Goal: Task Accomplishment & Management: Complete application form

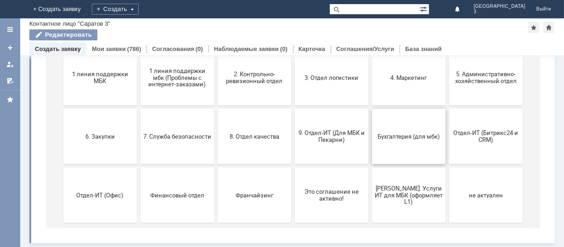
scroll to position [126, 0]
click at [330, 126] on button "9. Отдел-ИТ (Для МБК и Пекарни)" at bounding box center [330, 137] width 73 height 55
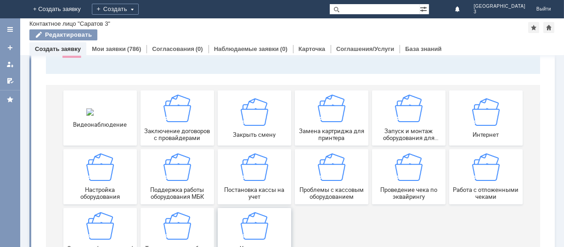
scroll to position [128, 0]
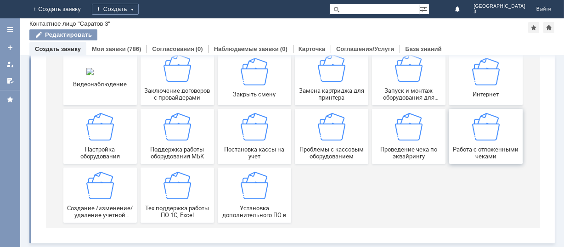
click at [471, 124] on img at bounding box center [485, 127] width 28 height 28
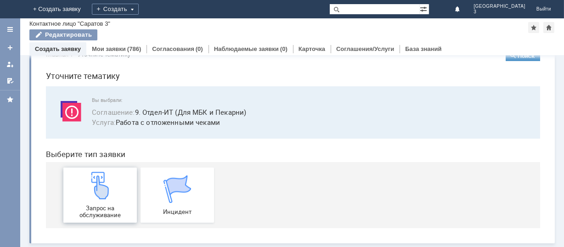
scroll to position [23, 0]
click at [96, 197] on img at bounding box center [100, 186] width 28 height 28
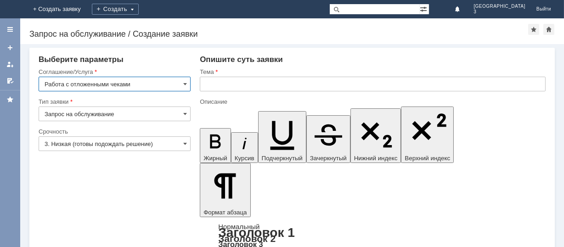
click at [210, 81] on input "text" at bounding box center [373, 84] width 346 height 15
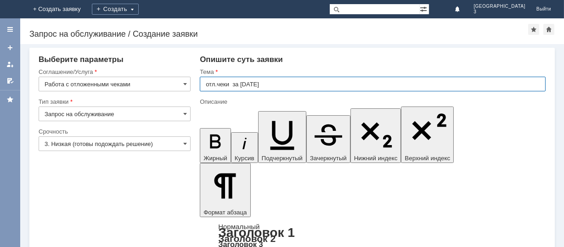
type input "отл.чеки за [DATE]"
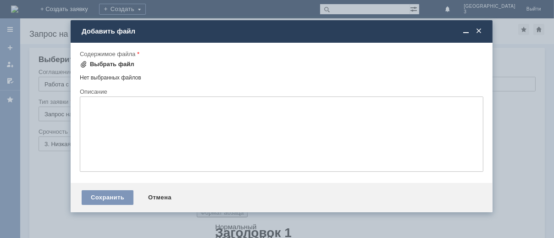
click at [106, 61] on div "Выбрать файл" at bounding box center [112, 64] width 45 height 7
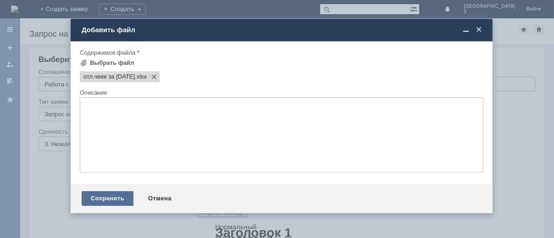
click at [104, 202] on div "Сохранить" at bounding box center [108, 198] width 52 height 15
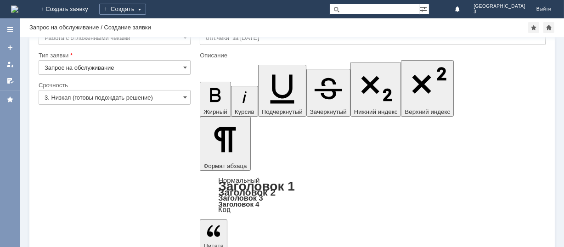
scroll to position [37, 0]
